Goal: Complete application form: Complete application form

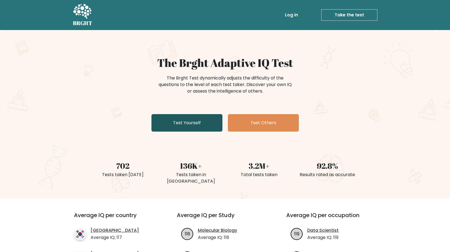
click at [198, 124] on link "Test Yourself" at bounding box center [187, 122] width 71 height 17
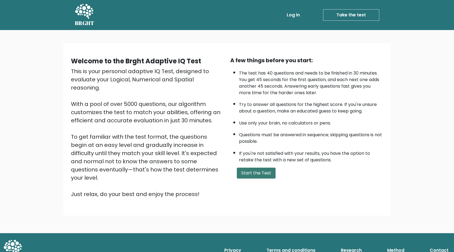
click at [252, 176] on button "Start the Test" at bounding box center [256, 173] width 39 height 11
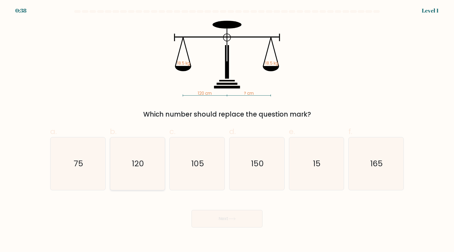
click at [133, 171] on icon "120" at bounding box center [137, 163] width 53 height 53
click at [227, 130] on input "b. 120" at bounding box center [227, 128] width 0 height 4
radio input "true"
click at [226, 219] on button "Next" at bounding box center [227, 218] width 71 height 17
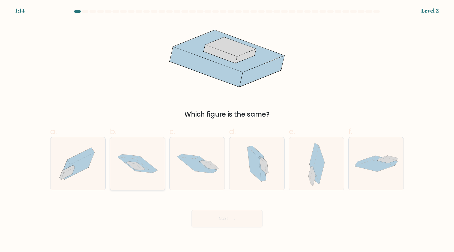
click at [140, 165] on icon at bounding box center [140, 166] width 11 height 8
click at [227, 130] on input "b." at bounding box center [227, 128] width 0 height 4
radio input "true"
click at [236, 219] on icon at bounding box center [232, 218] width 7 height 3
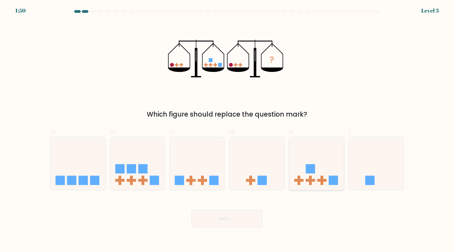
click at [316, 167] on icon at bounding box center [316, 163] width 55 height 45
click at [227, 130] on input "e." at bounding box center [227, 128] width 0 height 4
radio input "true"
click at [245, 215] on button "Next" at bounding box center [227, 218] width 71 height 17
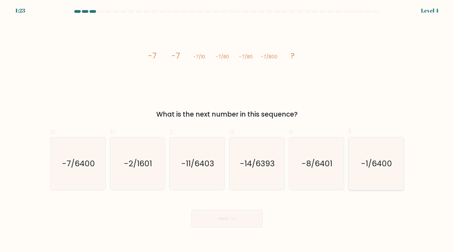
click at [364, 169] on text "-1/6400" at bounding box center [376, 163] width 31 height 11
click at [227, 130] on input "f. -1/6400" at bounding box center [227, 128] width 0 height 4
radio input "true"
click at [240, 219] on button "Next" at bounding box center [227, 218] width 71 height 17
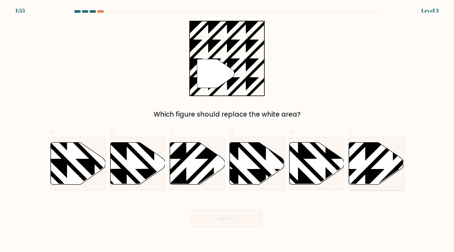
click at [383, 171] on icon at bounding box center [393, 141] width 111 height 111
click at [227, 130] on input "f." at bounding box center [227, 128] width 0 height 4
radio input "true"
click at [230, 219] on icon at bounding box center [232, 218] width 7 height 3
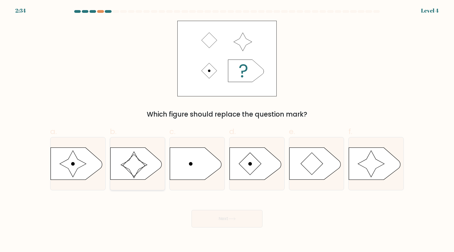
drag, startPoint x: 73, startPoint y: 162, endPoint x: 140, endPoint y: 182, distance: 70.4
click at [73, 162] on icon at bounding box center [73, 164] width 26 height 26
click at [227, 130] on input "a." at bounding box center [227, 128] width 0 height 4
radio input "true"
click at [217, 214] on button "Next" at bounding box center [227, 218] width 71 height 17
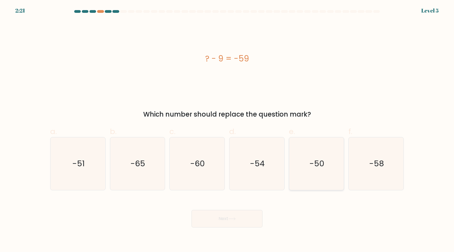
click at [314, 163] on text "-50" at bounding box center [317, 163] width 15 height 11
click at [227, 130] on input "e. -50" at bounding box center [227, 128] width 0 height 4
radio input "true"
click at [235, 216] on button "Next" at bounding box center [227, 218] width 71 height 17
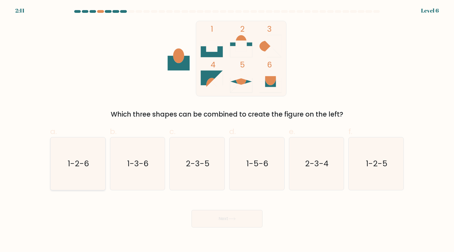
click at [68, 177] on icon "1-2-6" at bounding box center [78, 163] width 53 height 53
click at [227, 130] on input "a. 1-2-6" at bounding box center [227, 128] width 0 height 4
radio input "true"
click at [207, 222] on button "Next" at bounding box center [227, 218] width 71 height 17
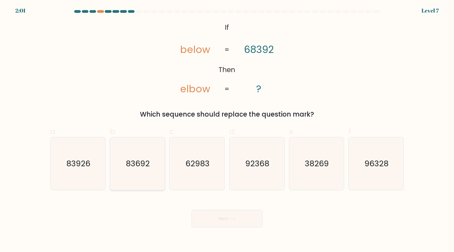
click at [135, 162] on text "83692" at bounding box center [138, 163] width 24 height 11
click at [227, 130] on input "b. 83692" at bounding box center [227, 128] width 0 height 4
radio input "true"
click at [239, 221] on button "Next" at bounding box center [227, 218] width 71 height 17
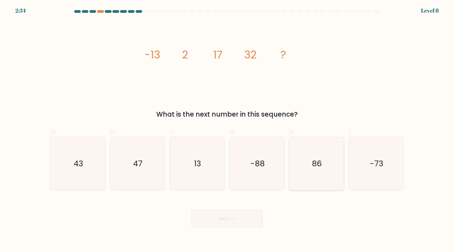
click at [323, 170] on icon "86" at bounding box center [316, 163] width 53 height 53
click at [227, 130] on input "e. 86" at bounding box center [227, 128] width 0 height 4
radio input "true"
click at [242, 219] on button "Next" at bounding box center [227, 218] width 71 height 17
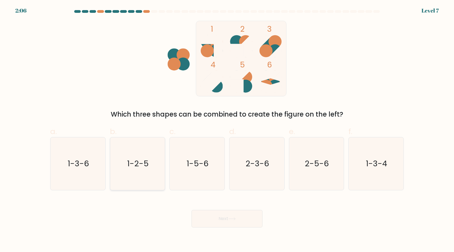
click at [148, 161] on text "1-2-5" at bounding box center [138, 163] width 22 height 11
click at [227, 130] on input "b. 1-2-5" at bounding box center [227, 128] width 0 height 4
radio input "true"
click at [223, 220] on button "Next" at bounding box center [227, 218] width 71 height 17
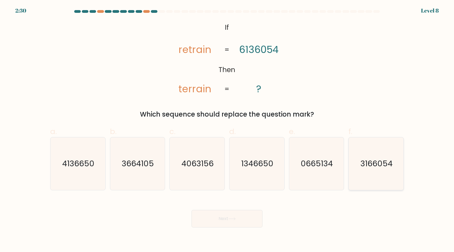
click at [365, 149] on icon "3166054" at bounding box center [376, 163] width 53 height 53
click at [227, 130] on input "f. 3166054" at bounding box center [227, 128] width 0 height 4
radio input "true"
click at [242, 215] on button "Next" at bounding box center [227, 218] width 71 height 17
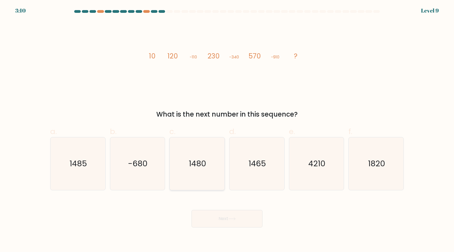
click at [208, 165] on icon "1480" at bounding box center [197, 163] width 53 height 53
click at [227, 130] on input "c. 1480" at bounding box center [227, 128] width 0 height 4
radio input "true"
click at [224, 213] on button "Next" at bounding box center [227, 218] width 71 height 17
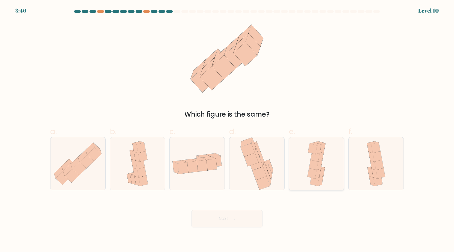
click at [311, 176] on icon at bounding box center [312, 173] width 9 height 10
click at [227, 130] on input "e." at bounding box center [227, 128] width 0 height 4
radio input "true"
click at [246, 221] on button "Next" at bounding box center [227, 218] width 71 height 17
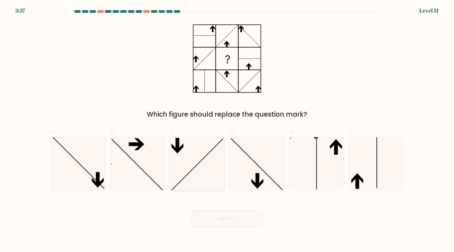
click at [183, 160] on icon at bounding box center [197, 163] width 53 height 53
click at [227, 130] on input "c." at bounding box center [227, 128] width 0 height 4
radio input "true"
click at [216, 213] on button "Next" at bounding box center [227, 218] width 71 height 17
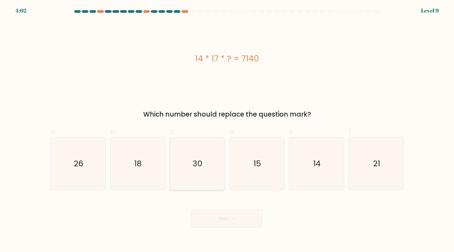
click at [192, 164] on icon "30" at bounding box center [197, 163] width 53 height 53
click at [227, 130] on input "c. 30" at bounding box center [227, 128] width 0 height 4
radio input "true"
click at [219, 215] on button "Next" at bounding box center [227, 218] width 71 height 17
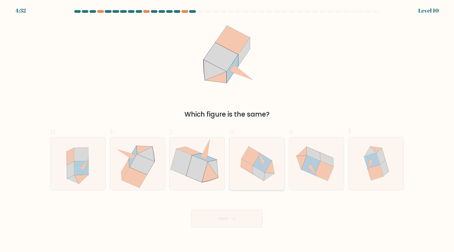
click at [264, 184] on icon at bounding box center [257, 163] width 55 height 51
click at [227, 130] on input "d." at bounding box center [227, 128] width 0 height 4
radio input "true"
click at [232, 224] on button "Next" at bounding box center [227, 218] width 71 height 17
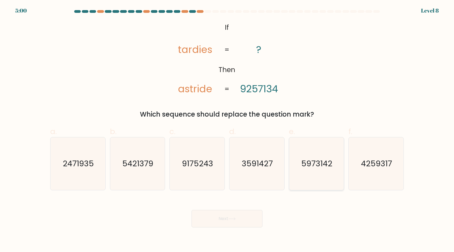
click at [309, 166] on text "5973142" at bounding box center [317, 163] width 31 height 11
click at [227, 130] on input "e. 5973142" at bounding box center [227, 128] width 0 height 4
radio input "true"
click at [248, 218] on button "Next" at bounding box center [227, 218] width 71 height 17
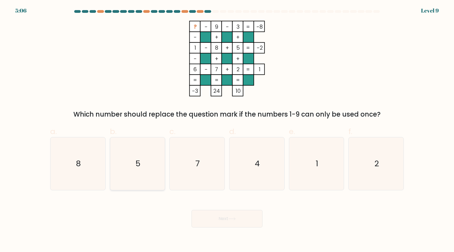
click at [128, 165] on icon "5" at bounding box center [137, 163] width 53 height 53
click at [227, 130] on input "b. 5" at bounding box center [227, 128] width 0 height 4
radio input "true"
click at [270, 145] on icon "4" at bounding box center [257, 163] width 53 height 53
click at [227, 130] on input "d. 4" at bounding box center [227, 128] width 0 height 4
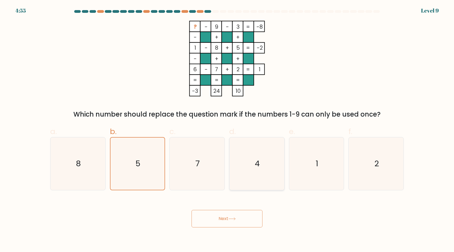
radio input "true"
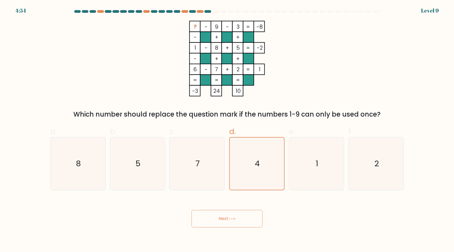
click at [239, 221] on button "Next" at bounding box center [227, 218] width 71 height 17
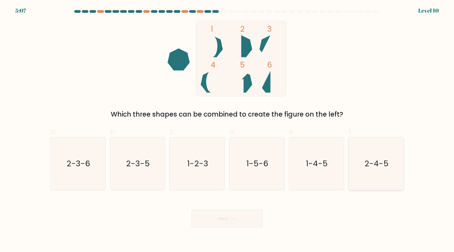
click at [366, 159] on text "2-4-5" at bounding box center [377, 163] width 24 height 11
click at [227, 130] on input "f. 2-4-5" at bounding box center [227, 128] width 0 height 4
radio input "true"
click at [256, 219] on button "Next" at bounding box center [227, 218] width 71 height 17
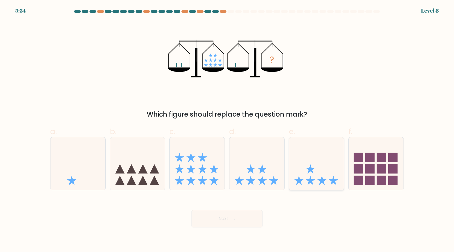
click at [311, 177] on icon at bounding box center [310, 180] width 9 height 9
click at [227, 130] on input "e." at bounding box center [227, 128] width 0 height 4
radio input "true"
click at [253, 176] on icon at bounding box center [257, 163] width 55 height 45
click at [227, 130] on input "d." at bounding box center [227, 128] width 0 height 4
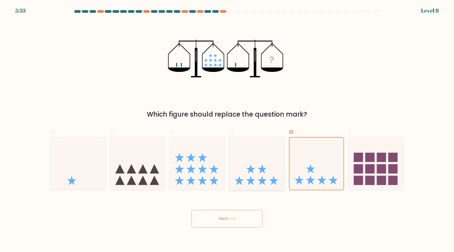
radio input "true"
click at [235, 218] on icon at bounding box center [232, 218] width 7 height 3
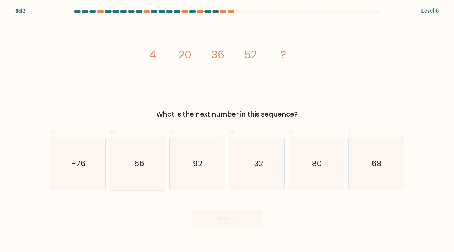
click at [155, 180] on icon "156" at bounding box center [137, 163] width 53 height 53
click at [227, 130] on input "b. 156" at bounding box center [227, 128] width 0 height 4
radio input "true"
click at [231, 215] on button "Next" at bounding box center [227, 218] width 71 height 17
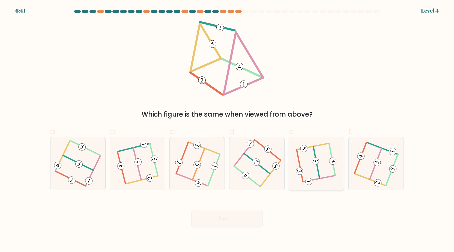
click at [339, 176] on div at bounding box center [316, 163] width 55 height 53
click at [227, 130] on input "e." at bounding box center [227, 128] width 0 height 4
radio input "true"
click at [230, 218] on button "Next" at bounding box center [227, 218] width 71 height 17
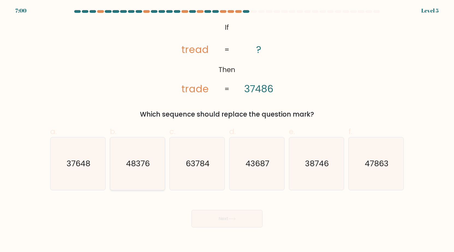
drag, startPoint x: 73, startPoint y: 148, endPoint x: 140, endPoint y: 169, distance: 69.8
click at [73, 148] on icon "37648" at bounding box center [78, 163] width 53 height 53
click at [227, 130] on input "a. 37648" at bounding box center [227, 128] width 0 height 4
radio input "true"
click at [209, 216] on button "Next" at bounding box center [227, 218] width 71 height 17
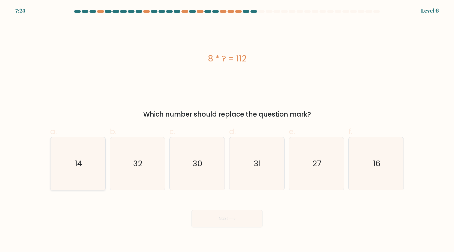
click at [85, 153] on icon "14" at bounding box center [78, 163] width 53 height 53
click at [227, 130] on input "a. 14" at bounding box center [227, 128] width 0 height 4
radio input "true"
click at [230, 223] on button "Next" at bounding box center [227, 218] width 71 height 17
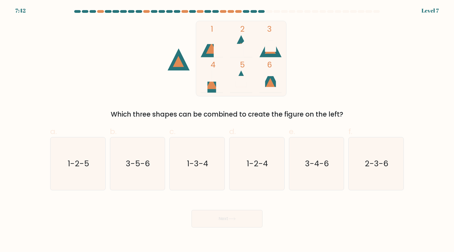
click at [211, 54] on icon at bounding box center [212, 46] width 22 height 22
click at [237, 45] on rect at bounding box center [236, 50] width 13 height 13
click at [144, 162] on text "3-5-6" at bounding box center [138, 163] width 24 height 11
click at [227, 130] on input "b. 3-5-6" at bounding box center [227, 128] width 0 height 4
radio input "true"
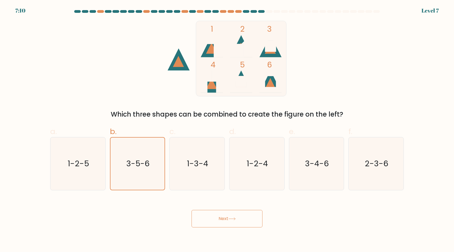
click at [213, 215] on button "Next" at bounding box center [227, 218] width 71 height 17
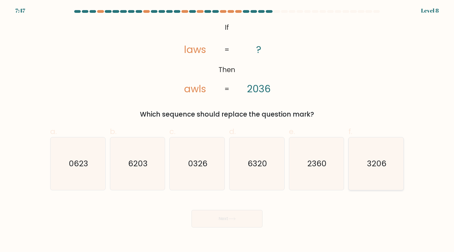
click at [360, 157] on icon "3206" at bounding box center [376, 163] width 53 height 53
click at [227, 130] on input "f. 3206" at bounding box center [227, 128] width 0 height 4
radio input "true"
click at [237, 225] on button "Next" at bounding box center [227, 218] width 71 height 17
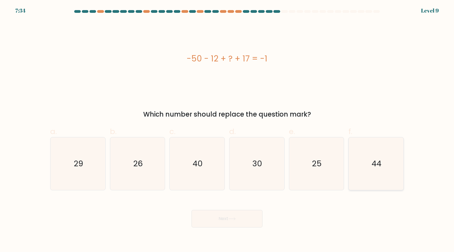
click at [390, 171] on icon "44" at bounding box center [376, 163] width 53 height 53
click at [227, 130] on input "f. 44" at bounding box center [227, 128] width 0 height 4
radio input "true"
click at [241, 219] on button "Next" at bounding box center [227, 218] width 71 height 17
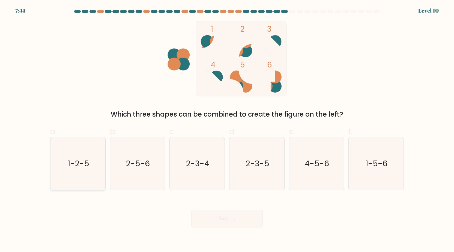
drag, startPoint x: 79, startPoint y: 164, endPoint x: 81, endPoint y: 165, distance: 3.1
click at [79, 163] on text "1-2-5" at bounding box center [79, 163] width 22 height 11
click at [227, 130] on input "a. 1-2-5" at bounding box center [227, 128] width 0 height 4
radio input "true"
click at [153, 153] on icon "2-5-6" at bounding box center [137, 163] width 53 height 53
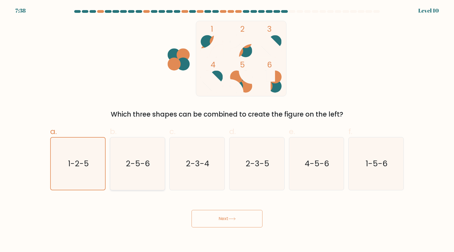
click at [227, 130] on input "b. 2-5-6" at bounding box center [227, 128] width 0 height 4
radio input "true"
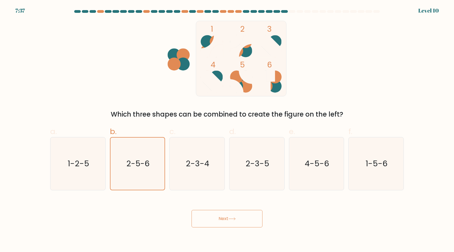
click at [227, 225] on button "Next" at bounding box center [227, 218] width 71 height 17
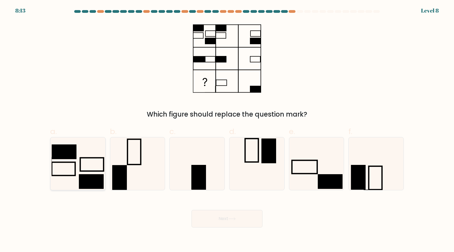
click at [86, 165] on icon at bounding box center [78, 163] width 53 height 53
click at [227, 130] on input "a." at bounding box center [227, 128] width 0 height 4
radio input "true"
click at [228, 218] on button "Next" at bounding box center [227, 218] width 71 height 17
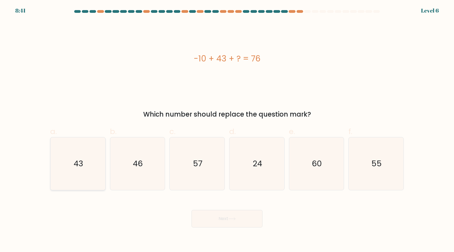
click at [85, 153] on icon "43" at bounding box center [78, 163] width 53 height 53
click at [227, 130] on input "a. 43" at bounding box center [227, 128] width 0 height 4
radio input "true"
click at [223, 221] on button "Next" at bounding box center [227, 218] width 71 height 17
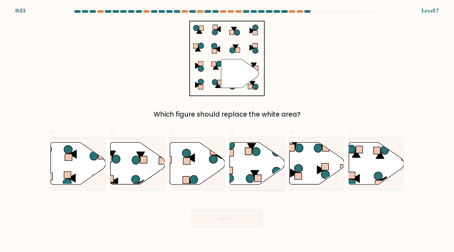
click at [246, 159] on icon at bounding box center [257, 164] width 55 height 42
click at [227, 130] on input "d." at bounding box center [227, 128] width 0 height 4
radio input "true"
click at [231, 218] on icon at bounding box center [232, 218] width 7 height 3
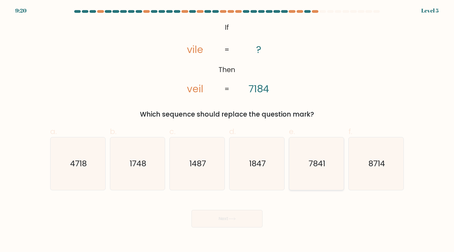
click at [320, 167] on text "7841" at bounding box center [317, 163] width 17 height 11
click at [227, 130] on input "e. 7841" at bounding box center [227, 128] width 0 height 4
radio input "true"
click at [225, 225] on button "Next" at bounding box center [227, 218] width 71 height 17
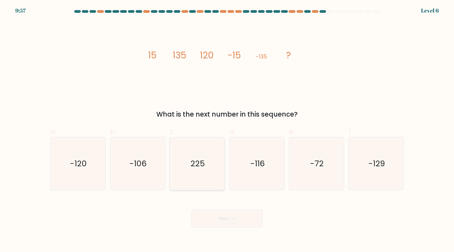
click at [198, 165] on text "225" at bounding box center [198, 163] width 14 height 11
click at [227, 130] on input "c. 225" at bounding box center [227, 128] width 0 height 4
radio input "true"
click at [219, 214] on button "Next" at bounding box center [227, 218] width 71 height 17
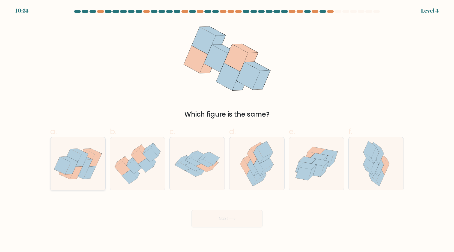
click at [93, 164] on icon at bounding box center [95, 160] width 13 height 13
click at [227, 130] on input "a." at bounding box center [227, 128] width 0 height 4
radio input "true"
click at [225, 223] on button "Next" at bounding box center [227, 218] width 71 height 17
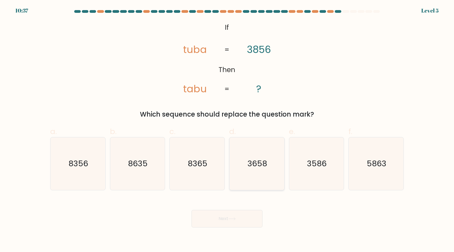
click at [258, 168] on text "3658" at bounding box center [258, 163] width 20 height 11
click at [227, 130] on input "d. 3658" at bounding box center [227, 128] width 0 height 4
radio input "true"
click at [247, 216] on button "Next" at bounding box center [227, 218] width 71 height 17
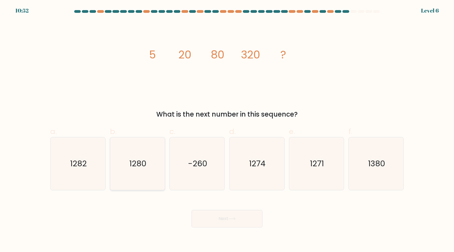
click at [147, 163] on icon "1280" at bounding box center [137, 163] width 53 height 53
click at [227, 130] on input "b. 1280" at bounding box center [227, 128] width 0 height 4
radio input "true"
click at [212, 225] on button "Next" at bounding box center [227, 218] width 71 height 17
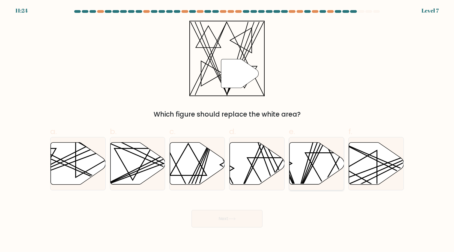
click at [303, 168] on icon at bounding box center [316, 164] width 55 height 42
click at [227, 130] on input "e." at bounding box center [227, 128] width 0 height 4
radio input "true"
click at [245, 216] on button "Next" at bounding box center [227, 218] width 71 height 17
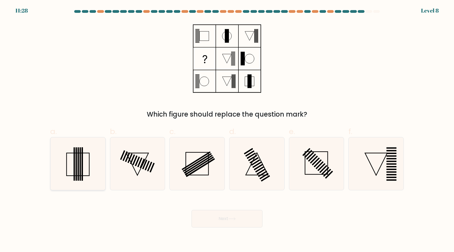
click at [73, 176] on rect at bounding box center [73, 163] width 1 height 33
click at [227, 130] on input "a." at bounding box center [227, 128] width 0 height 4
radio input "true"
click at [227, 222] on button "Next" at bounding box center [227, 218] width 71 height 17
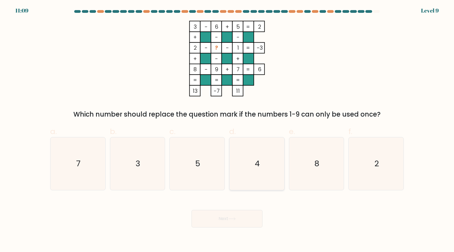
click at [254, 161] on icon "4" at bounding box center [257, 163] width 53 height 53
click at [227, 130] on input "d. 4" at bounding box center [227, 128] width 0 height 4
radio input "true"
click at [237, 216] on button "Next" at bounding box center [227, 218] width 71 height 17
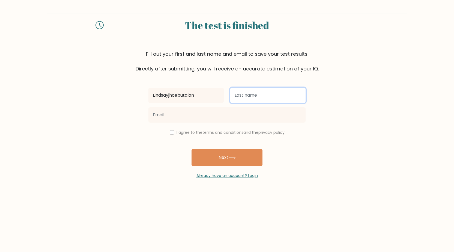
click at [255, 96] on input "text" at bounding box center [267, 95] width 75 height 15
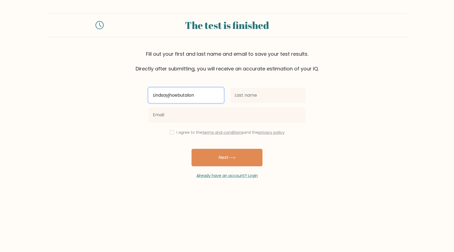
click at [205, 94] on input "Lindsayjhoebutalon" at bounding box center [186, 95] width 75 height 15
type input "[PERSON_NAME]"
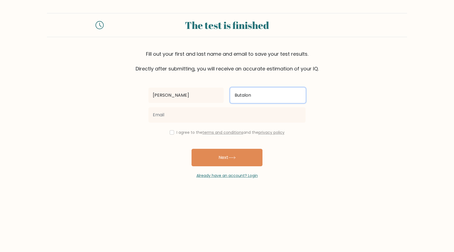
type input "Butalon"
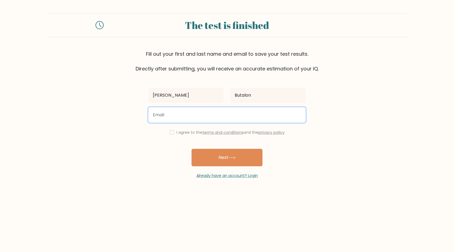
click at [186, 115] on input "email" at bounding box center [227, 114] width 157 height 15
type input "dominonglindsayjhoe@gmail.com"
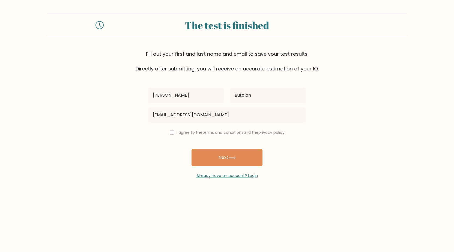
drag, startPoint x: 173, startPoint y: 133, endPoint x: 188, endPoint y: 138, distance: 16.2
click at [173, 133] on div "I agree to the terms and conditions and the privacy policy" at bounding box center [227, 132] width 164 height 7
click at [172, 133] on input "checkbox" at bounding box center [172, 132] width 4 height 4
checkbox input "true"
click at [221, 155] on button "Next" at bounding box center [227, 157] width 71 height 17
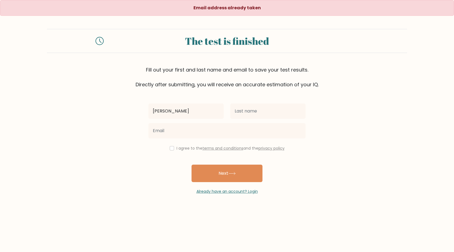
type input "[PERSON_NAME]"
click at [247, 113] on input "text" at bounding box center [267, 110] width 75 height 15
type input "Butalon"
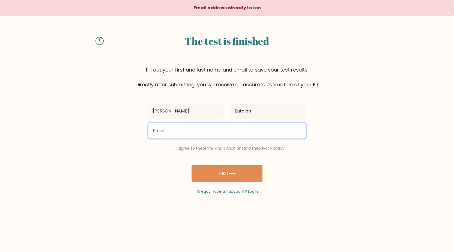
click at [221, 132] on input "email" at bounding box center [227, 130] width 157 height 15
type input "butalonlindsayjhoe1@gmail.com"
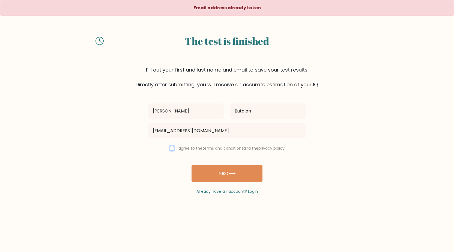
click at [170, 148] on input "checkbox" at bounding box center [172, 148] width 4 height 4
checkbox input "true"
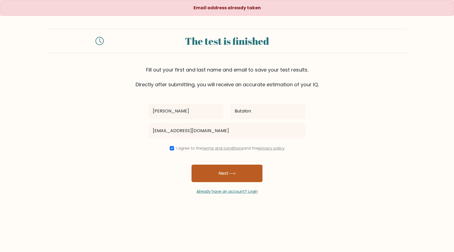
click at [198, 170] on button "Next" at bounding box center [227, 173] width 71 height 17
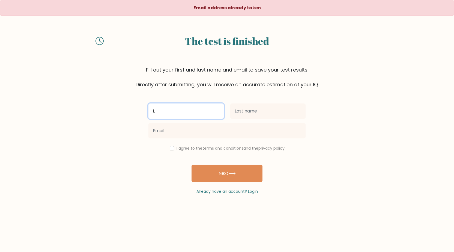
type input "[PERSON_NAME]"
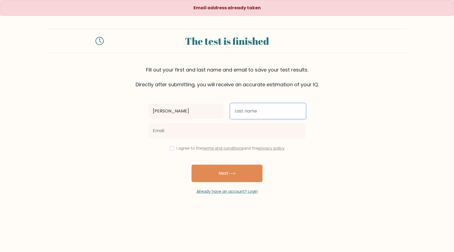
click at [236, 108] on input "text" at bounding box center [267, 110] width 75 height 15
type input "Butalon"
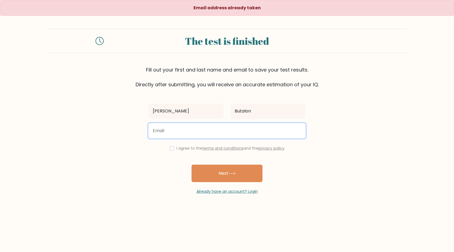
click at [253, 131] on input "email" at bounding box center [227, 130] width 157 height 15
type input "dulawanlindsayjhoe@gmail.com"
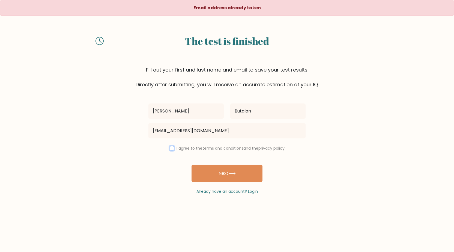
click at [171, 149] on input "checkbox" at bounding box center [172, 148] width 4 height 4
checkbox input "true"
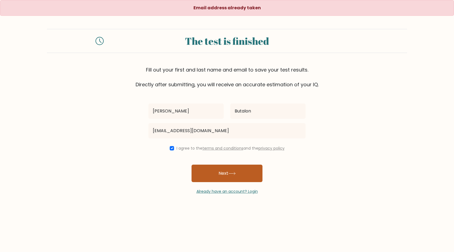
click at [211, 173] on button "Next" at bounding box center [227, 173] width 71 height 17
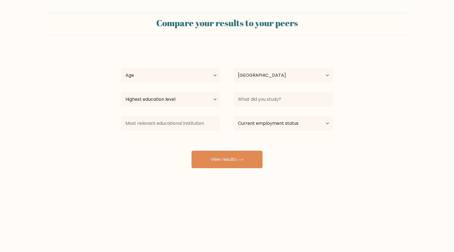
select select "US"
click at [189, 80] on select "Age Under 18 years old 18-24 years old 25-34 years old 35-44 years old 45-54 ye…" at bounding box center [170, 75] width 99 height 15
select select "25_34"
click at [121, 68] on select "Age Under 18 years old 18-24 years old 25-34 years old 35-44 years old 45-54 ye…" at bounding box center [170, 75] width 99 height 15
click at [248, 77] on select "Country Afghanistan Albania Algeria American Samoa Andorra Angola Anguilla Anta…" at bounding box center [283, 75] width 99 height 15
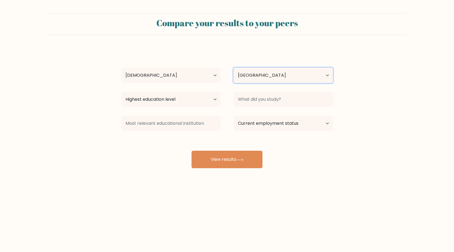
select select "PH"
click at [234, 68] on select "Country Afghanistan Albania Algeria American Samoa Andorra Angola Anguilla Anta…" at bounding box center [283, 75] width 99 height 15
click at [158, 93] on select "Highest education level No schooling Primary Lower Secondary Upper Secondary Oc…" at bounding box center [170, 99] width 99 height 15
select select "bachelors_degree"
click at [121, 92] on select "Highest education level No schooling Primary Lower Secondary Upper Secondary Oc…" at bounding box center [170, 99] width 99 height 15
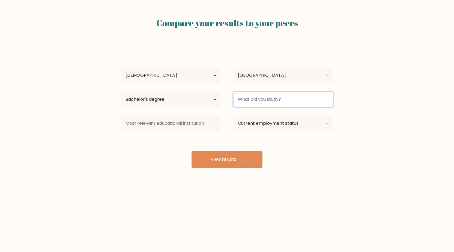
click at [250, 99] on input at bounding box center [283, 99] width 99 height 15
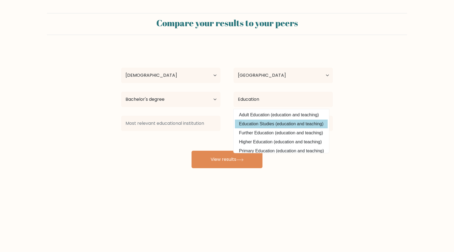
click at [266, 122] on option "Education Studies (education and teaching)" at bounding box center [281, 124] width 93 height 9
type input "Education Studies"
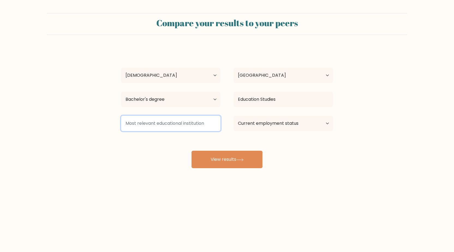
click at [174, 121] on input at bounding box center [170, 123] width 99 height 15
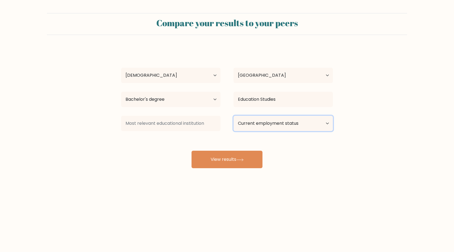
click at [264, 125] on select "Current employment status Employed Student Retired Other / prefer not to answer" at bounding box center [283, 123] width 99 height 15
select select "other"
click at [234, 116] on select "Current employment status Employed Student Retired Other / prefer not to answer" at bounding box center [283, 123] width 99 height 15
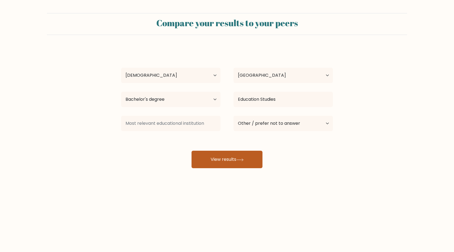
click at [219, 155] on button "View results" at bounding box center [227, 159] width 71 height 17
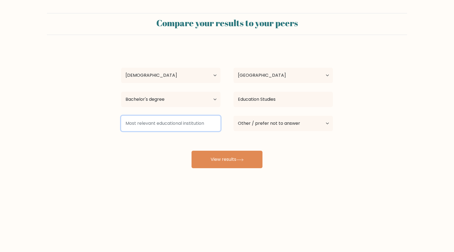
click at [174, 122] on input at bounding box center [170, 123] width 99 height 15
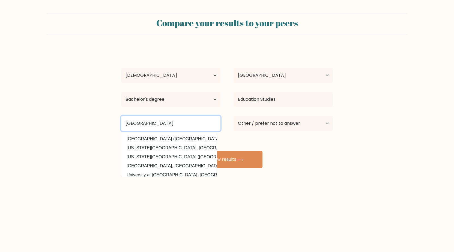
type input "Ifugao State University"
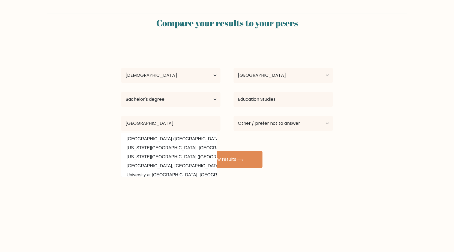
click at [235, 142] on div "Lindsay Jhoe Butalon Age Under 18 years old 18-24 years old 25-34 years old 35-…" at bounding box center [227, 108] width 218 height 120
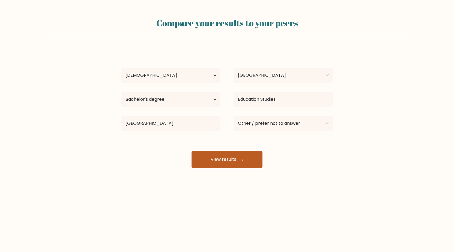
click at [231, 160] on button "View results" at bounding box center [227, 159] width 71 height 17
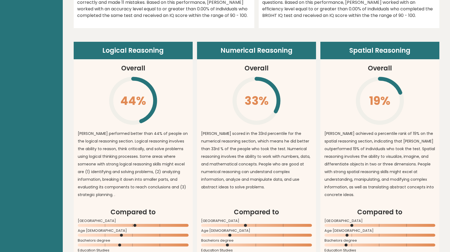
scroll to position [363, 0]
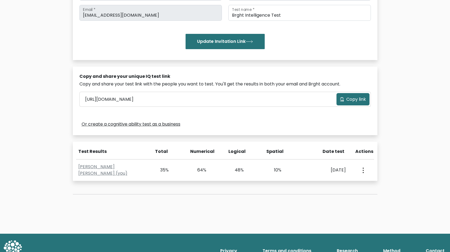
scroll to position [106, 0]
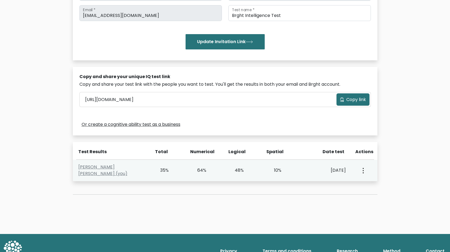
click at [364, 171] on icon "button" at bounding box center [363, 170] width 1 height 5
click at [372, 189] on link "View Profile" at bounding box center [382, 186] width 43 height 9
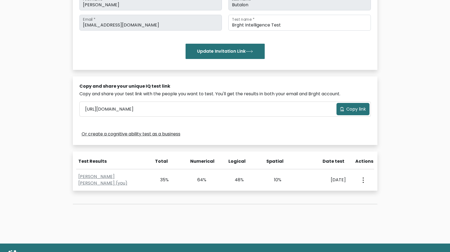
scroll to position [121, 0]
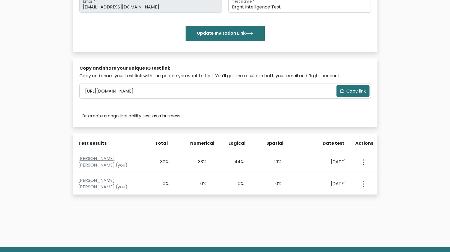
scroll to position [115, 0]
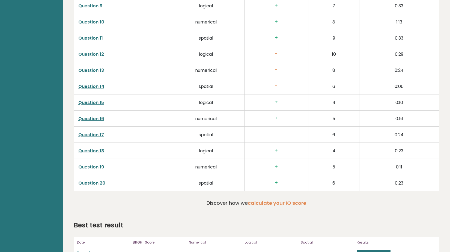
scroll to position [976, 0]
